Goal: Complete application form

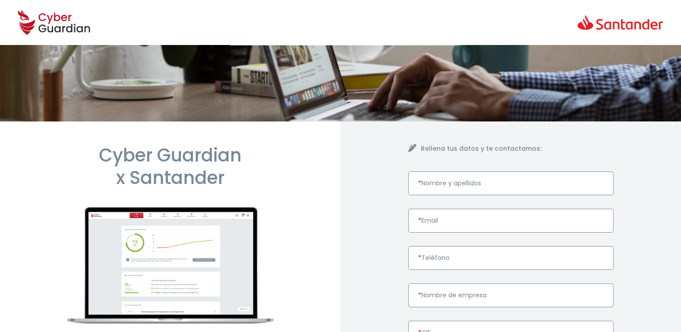
click at [441, 181] on input "* Nombre y apellidos" at bounding box center [511, 184] width 206 height 24
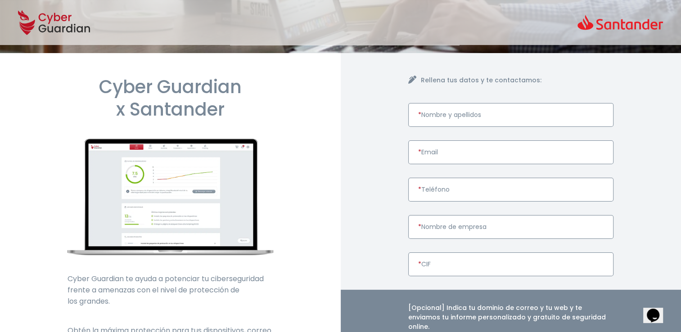
scroll to position [135, 0]
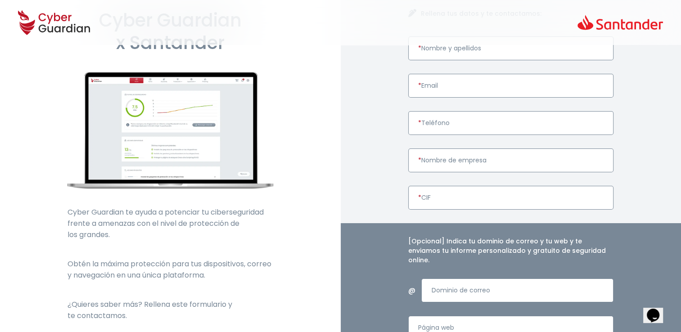
click at [447, 160] on input "* Nombre de empresa" at bounding box center [511, 161] width 206 height 24
paste input "NEXT SIGNAL AI SL"
type input "NEXT SIGNAL AI SL"
click at [447, 199] on input "* CIF" at bounding box center [511, 198] width 206 height 24
paste input "B19410422"
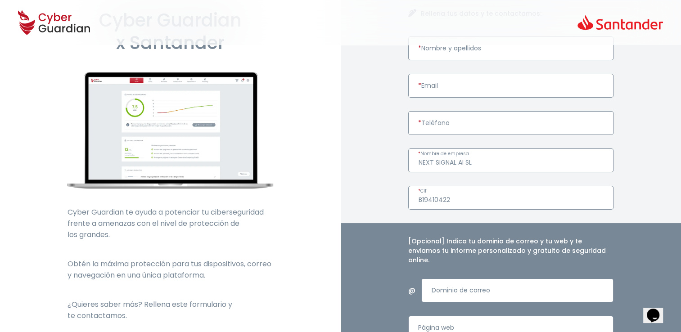
type input "B19410422"
click at [439, 124] on input "* Teléfono" at bounding box center [511, 123] width 206 height 24
type input "616771206"
click at [452, 85] on input "* Email" at bounding box center [511, 86] width 206 height 24
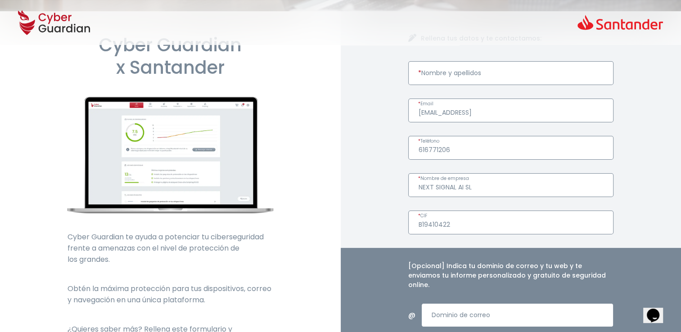
scroll to position [90, 0]
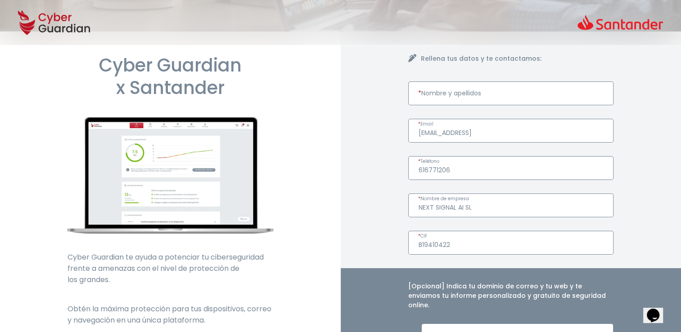
type input "[EMAIL_ADDRESS]"
click at [443, 98] on input "* Nombre y apellidos" at bounding box center [511, 93] width 206 height 24
paste input "[PERSON_NAME] [PERSON_NAME]"
click at [433, 96] on input "[PERSON_NAME] [PERSON_NAME]" at bounding box center [511, 93] width 206 height 24
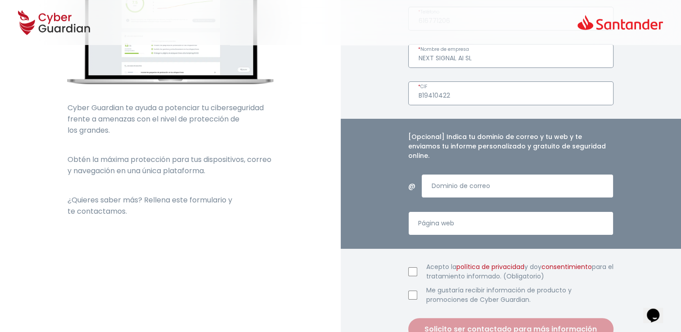
scroll to position [360, 0]
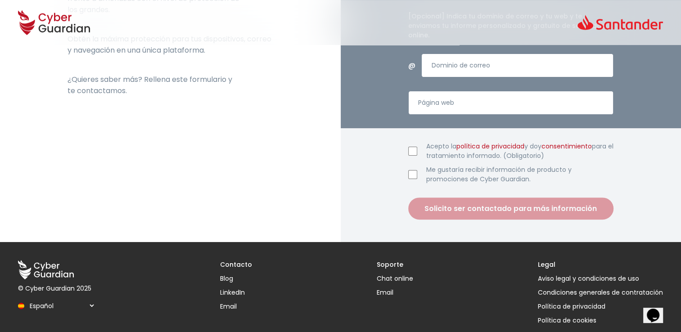
type input "[PERSON_NAME] [PERSON_NAME]"
click at [412, 147] on input "Acepto la política de privacidad y doy consentimiento para el tratamiento infor…" at bounding box center [412, 151] width 9 height 9
checkbox input "true"
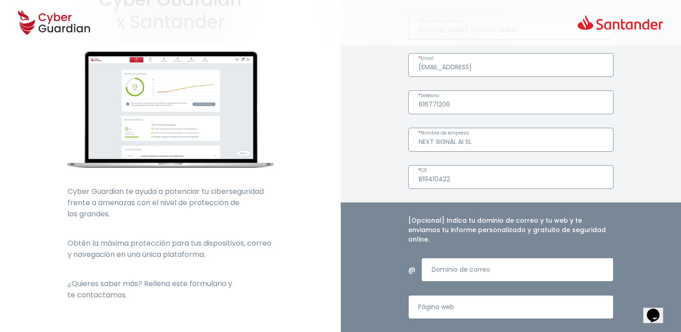
scroll to position [315, 0]
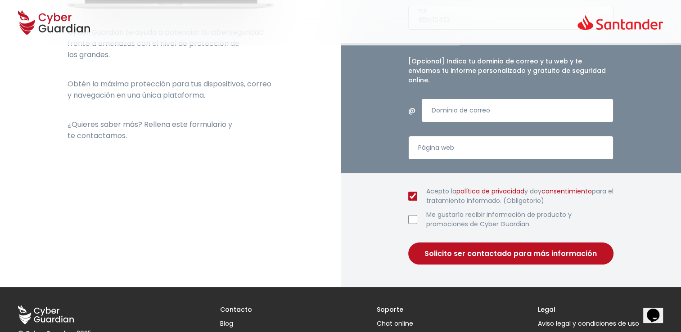
click at [502, 243] on button "Solicito ser contactado para más información" at bounding box center [511, 254] width 206 height 22
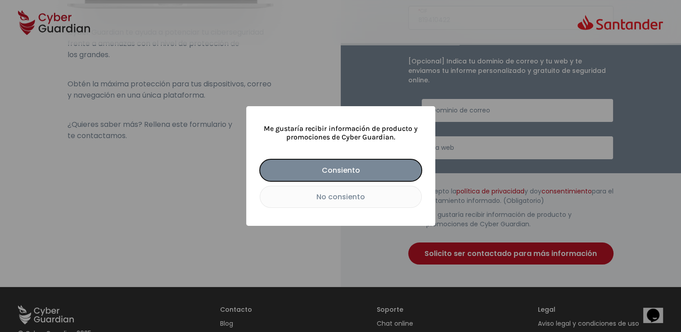
click at [354, 199] on button "No consiento" at bounding box center [341, 197] width 162 height 22
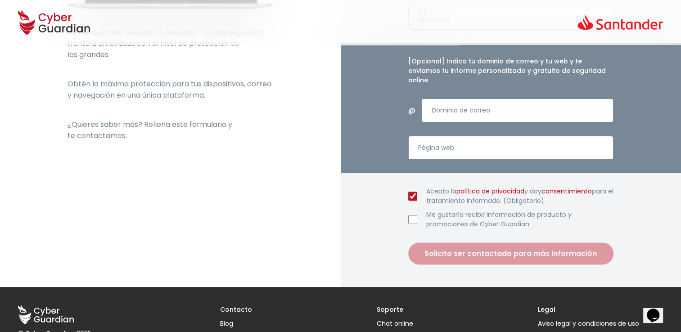
scroll to position [135, 0]
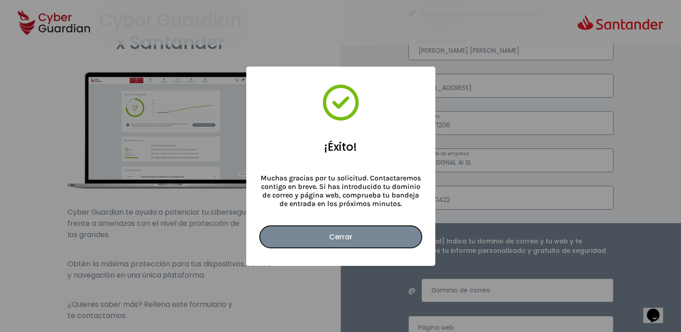
click at [344, 240] on button "Cerrar" at bounding box center [341, 237] width 162 height 22
